Goal: Task Accomplishment & Management: Complete application form

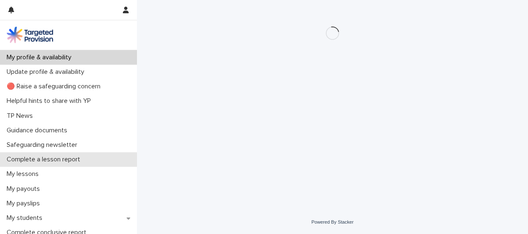
click at [44, 161] on p "Complete a lesson report" at bounding box center [44, 160] width 83 height 8
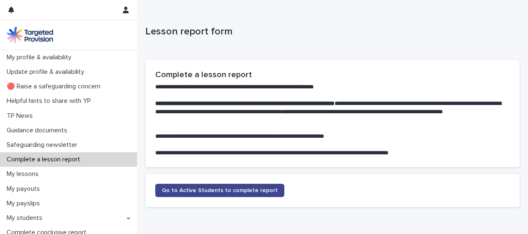
click at [235, 192] on span "Go to Active Students to complete report" at bounding box center [220, 191] width 116 height 6
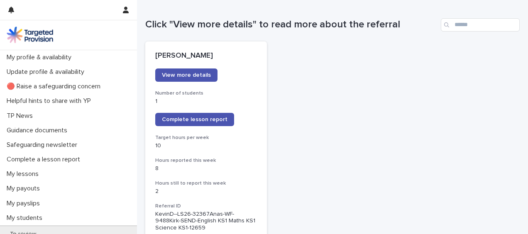
scroll to position [83, 0]
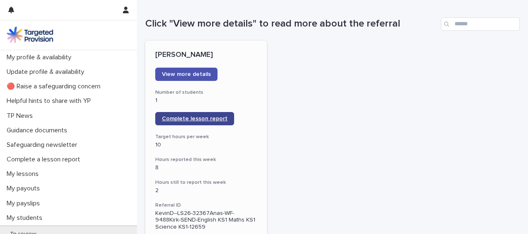
click at [208, 118] on span "Complete lesson report" at bounding box center [195, 119] width 66 height 6
